Goal: Information Seeking & Learning: Understand process/instructions

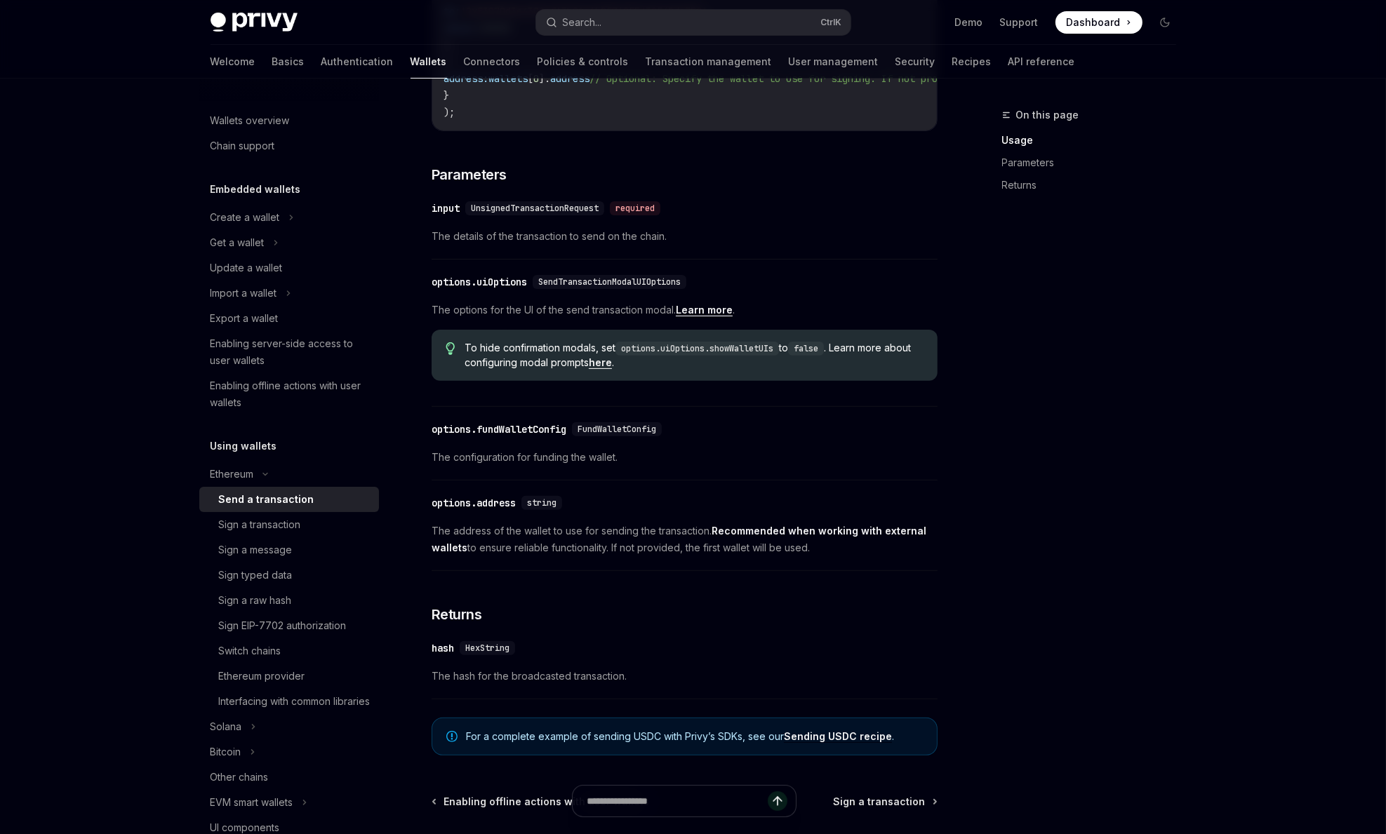
scroll to position [606, 0]
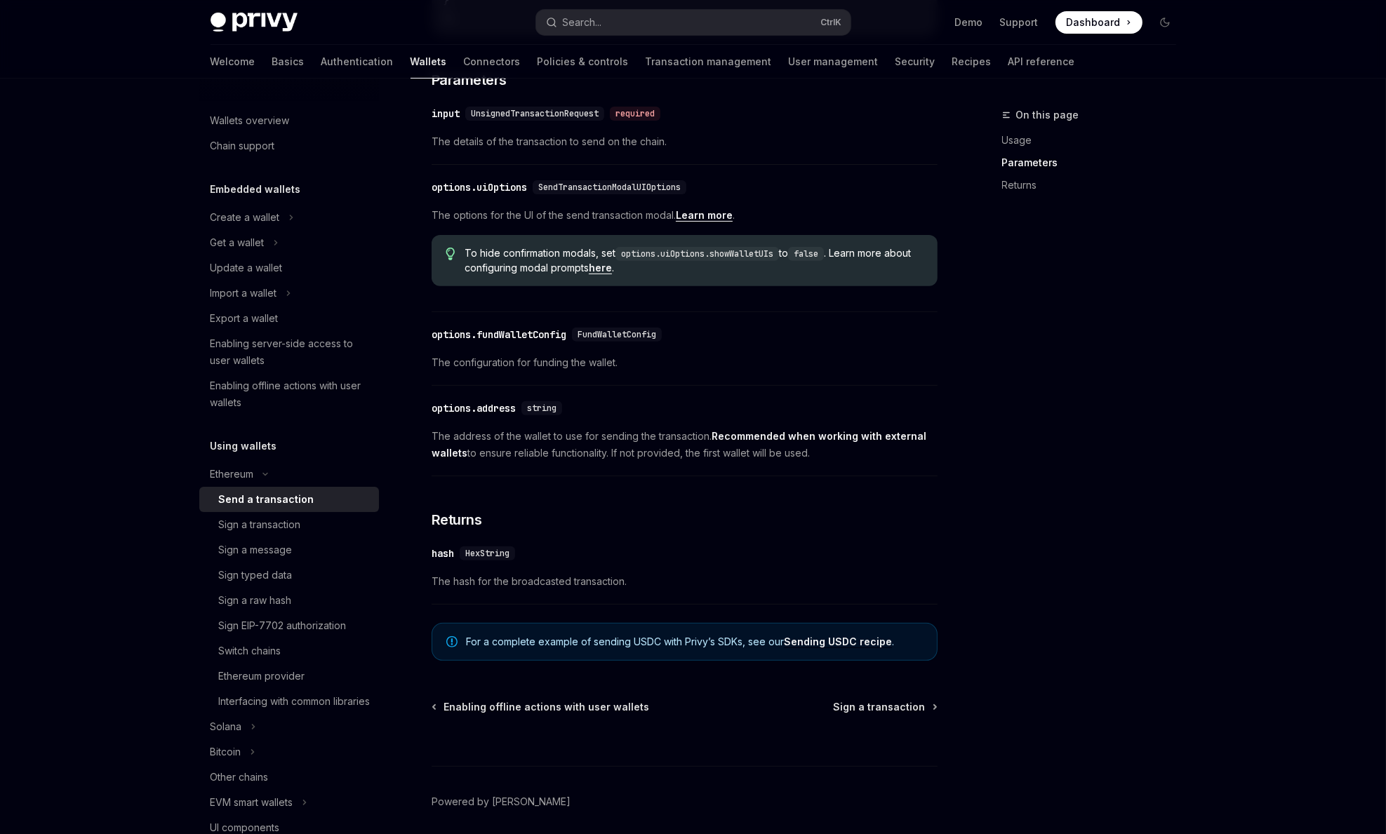
click at [439, 415] on div "options.address" at bounding box center [474, 408] width 84 height 14
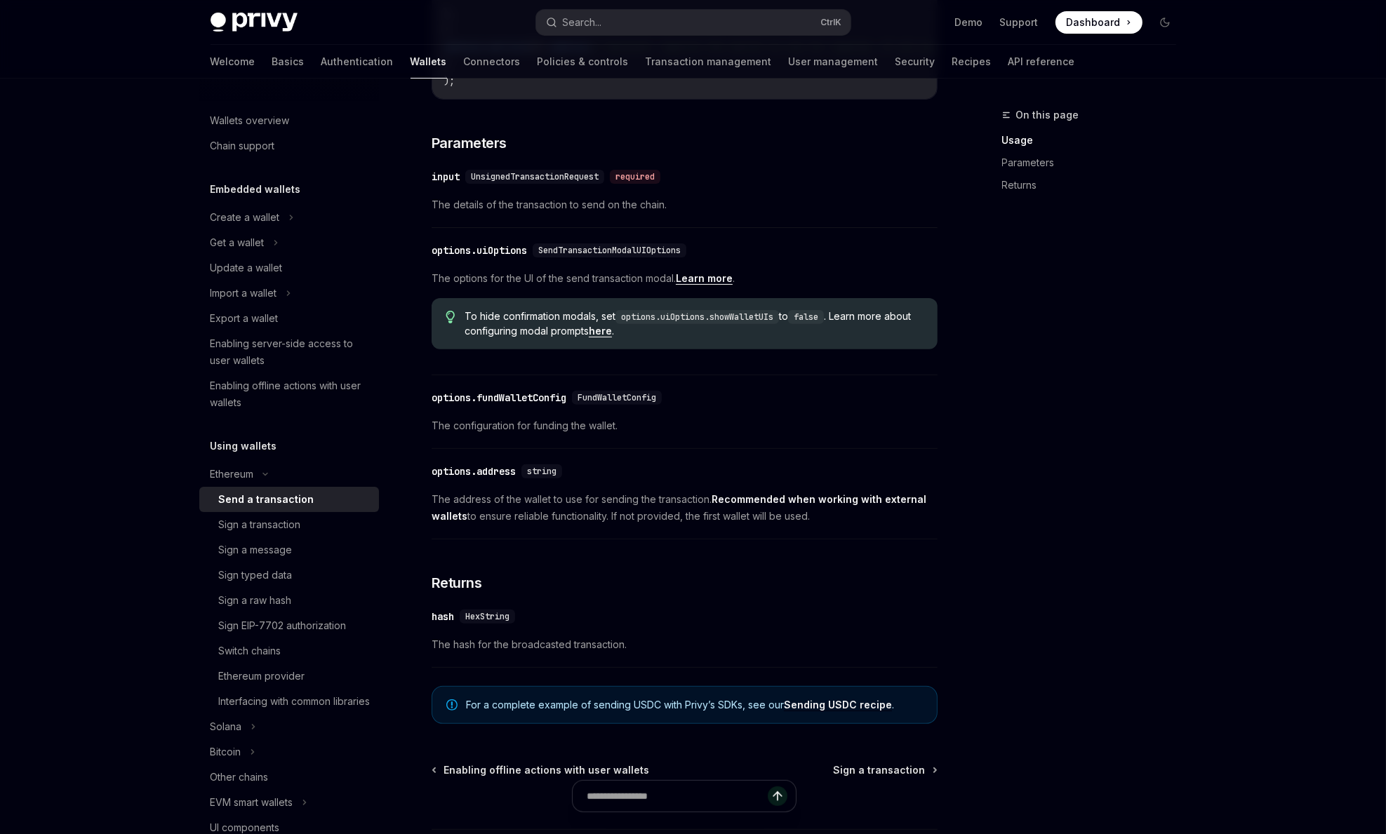
scroll to position [534, 0]
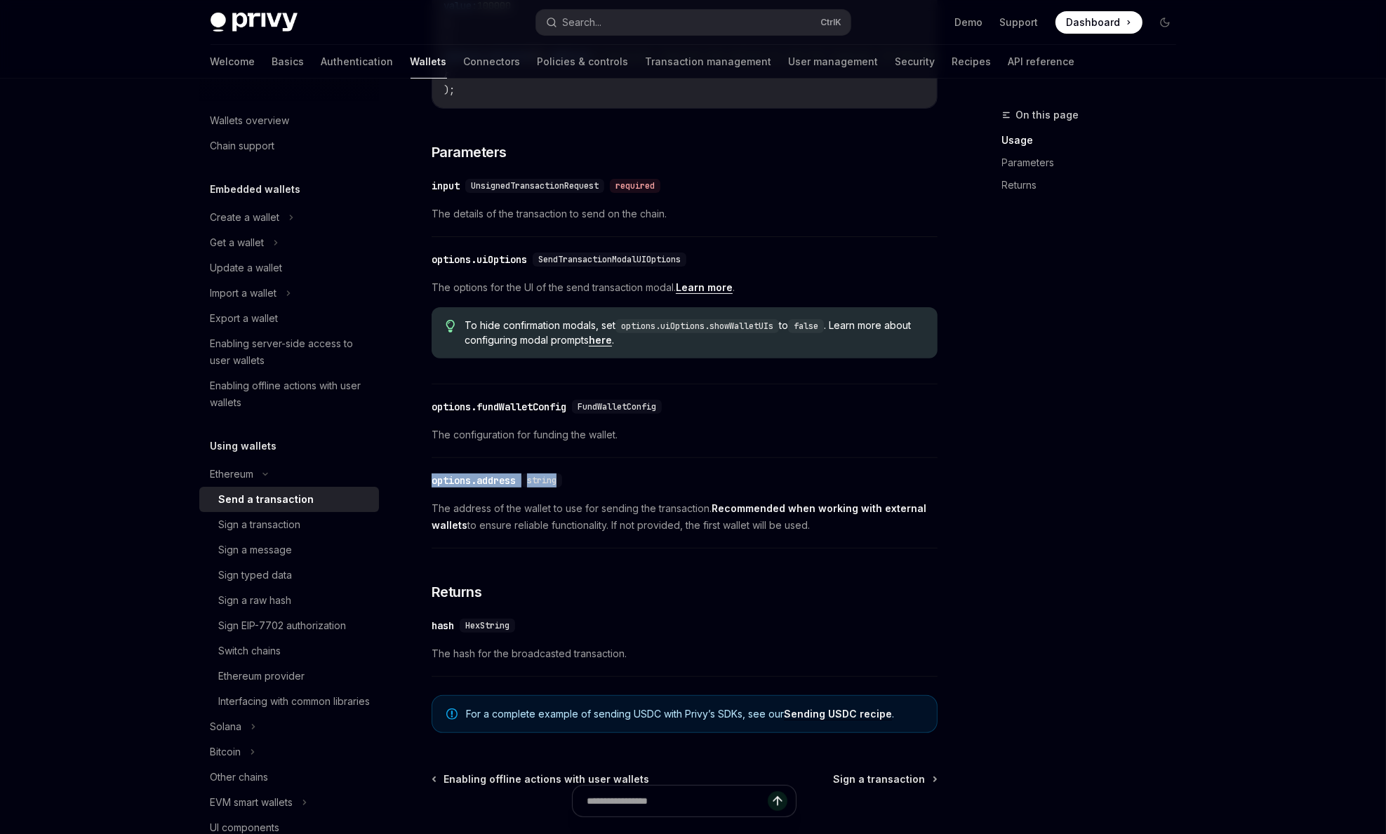
drag, startPoint x: 427, startPoint y: 493, endPoint x: 595, endPoint y: 495, distance: 167.7
click at [595, 495] on div "Ethereum Send a transaction OpenAI Open in ChatGPT OpenAI Open in ChatGPT React…" at bounding box center [553, 266] width 775 height 1387
click at [488, 507] on div "​ options.address string The address of the wallet to use for sending the trans…" at bounding box center [685, 506] width 506 height 83
drag, startPoint x: 425, startPoint y: 493, endPoint x: 878, endPoint y: 535, distance: 455.3
click at [878, 535] on div "Ethereum Send a transaction OpenAI Open in ChatGPT OpenAI Open in ChatGPT React…" at bounding box center [553, 266] width 775 height 1387
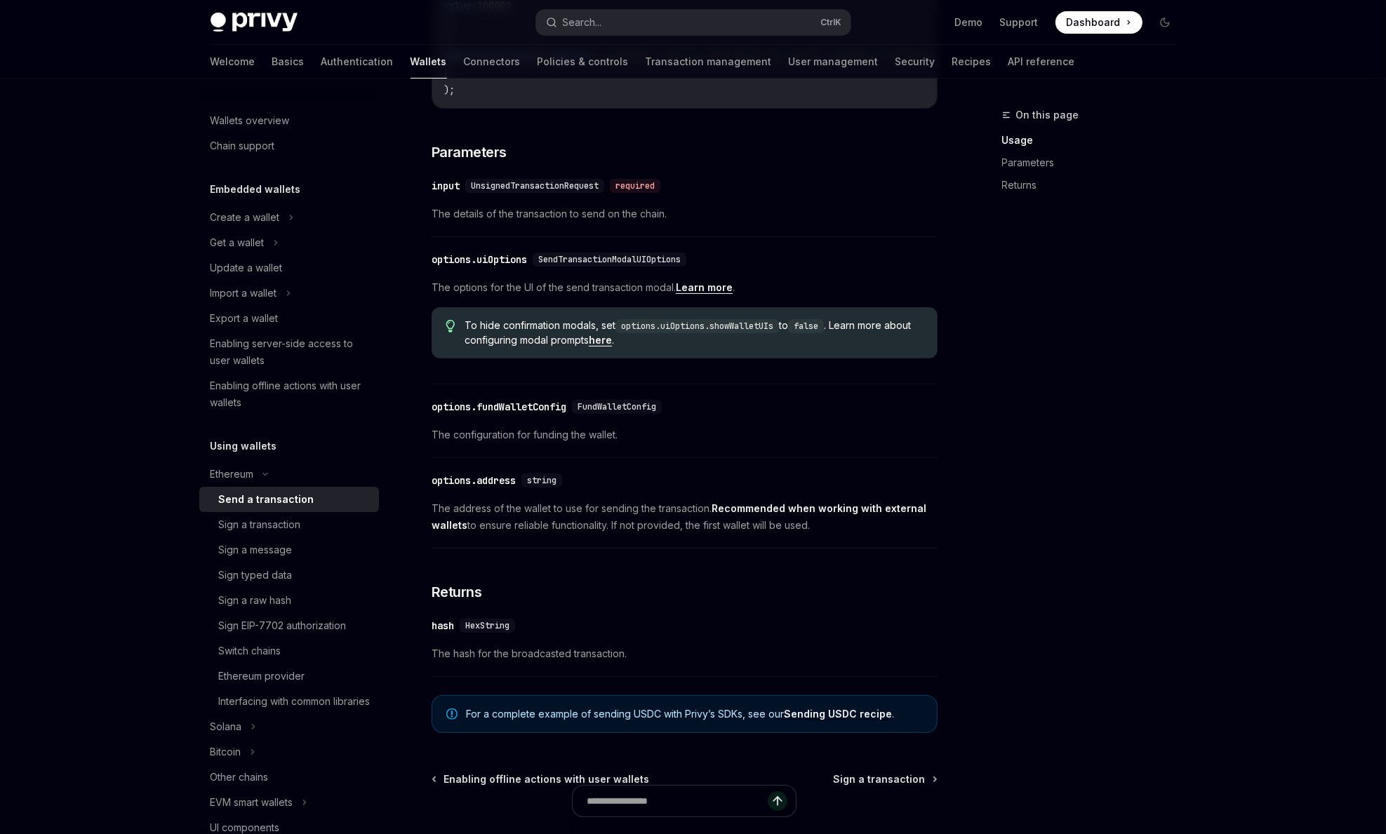
copy div "options.address string The address of the wallet to use for sending the transac…"
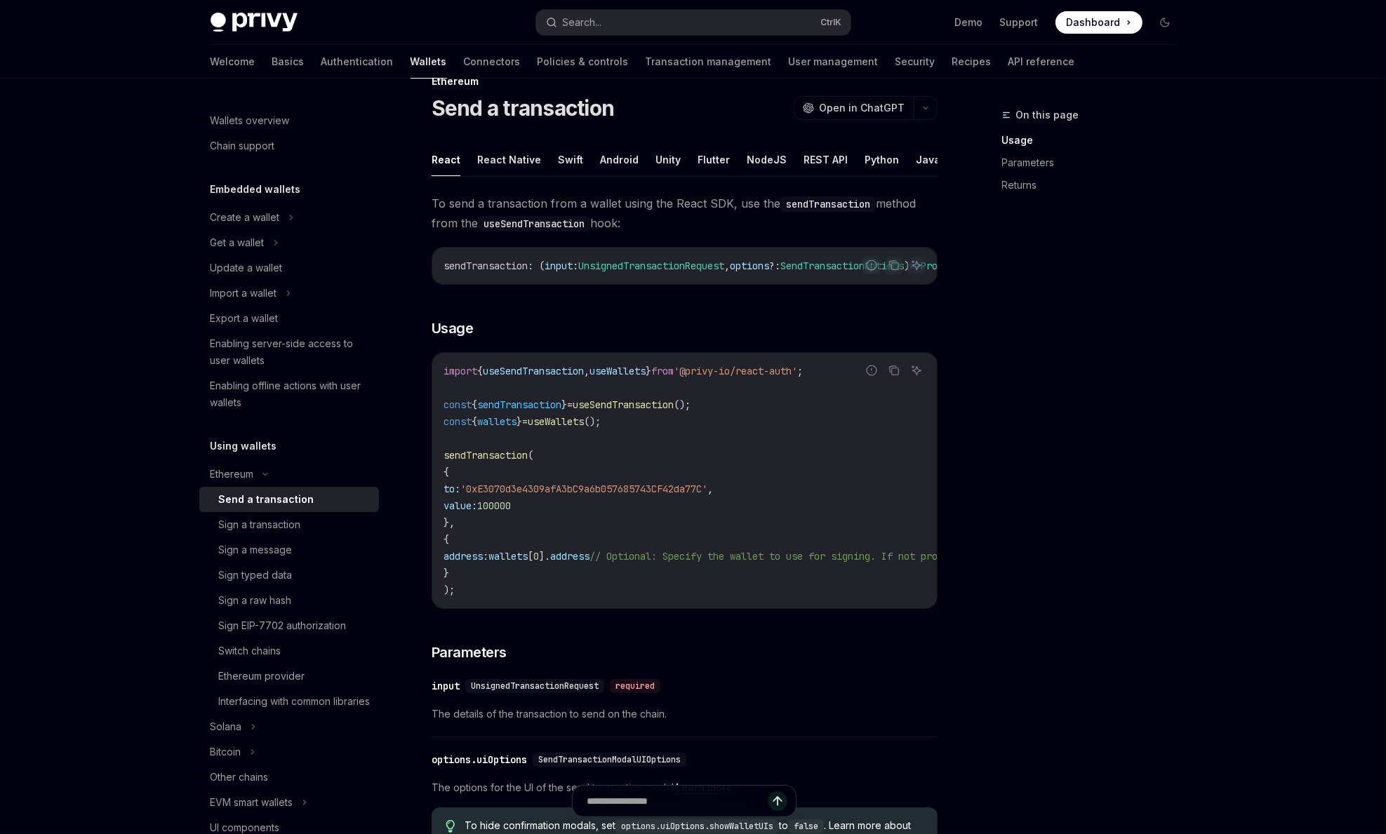
scroll to position [0, 0]
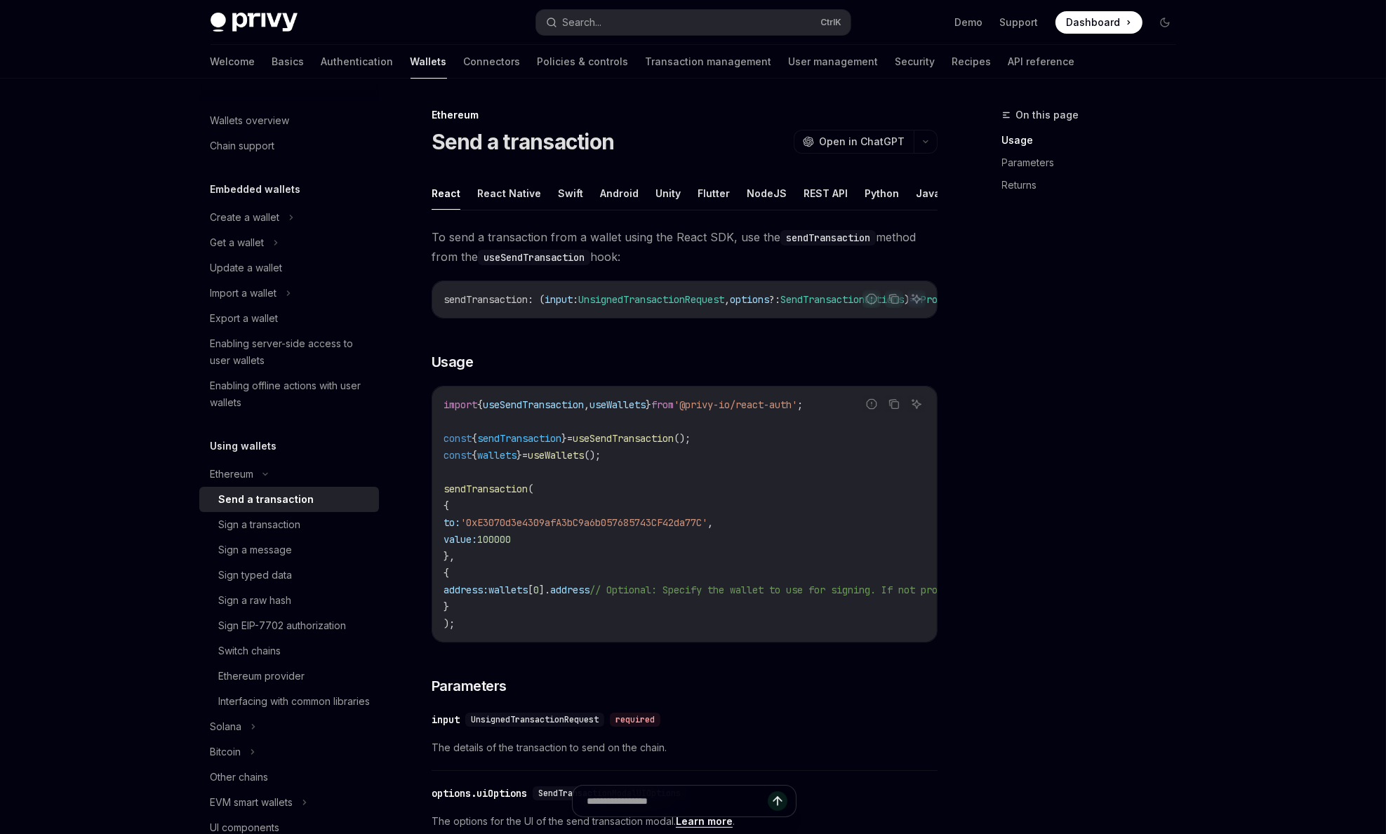
click at [426, 140] on div "Ethereum Send a transaction OpenAI Open in ChatGPT OpenAI Open in ChatGPT React…" at bounding box center [553, 800] width 775 height 1387
click at [437, 143] on h1 "Send a transaction" at bounding box center [523, 141] width 183 height 25
click at [283, 521] on div "Sign a transaction" at bounding box center [260, 524] width 82 height 17
click at [278, 501] on div "Send a transaction" at bounding box center [262, 499] width 86 height 17
type textarea "*"
